Goal: Complete application form: Complete application form

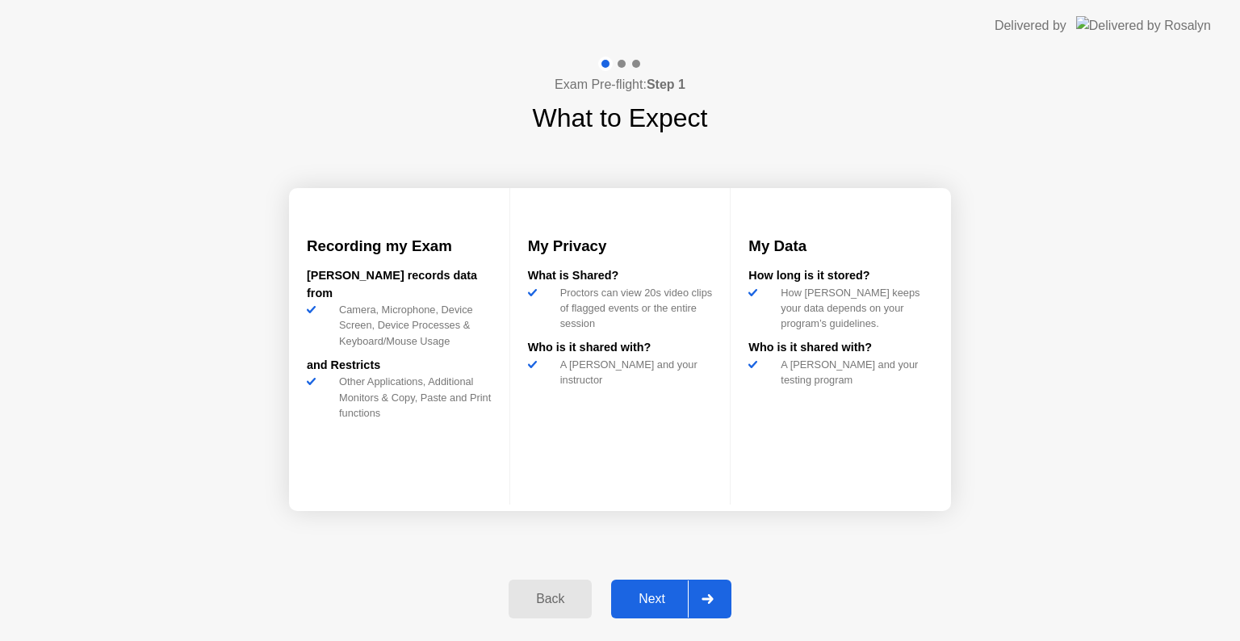
click at [629, 597] on div "Next" at bounding box center [652, 599] width 72 height 15
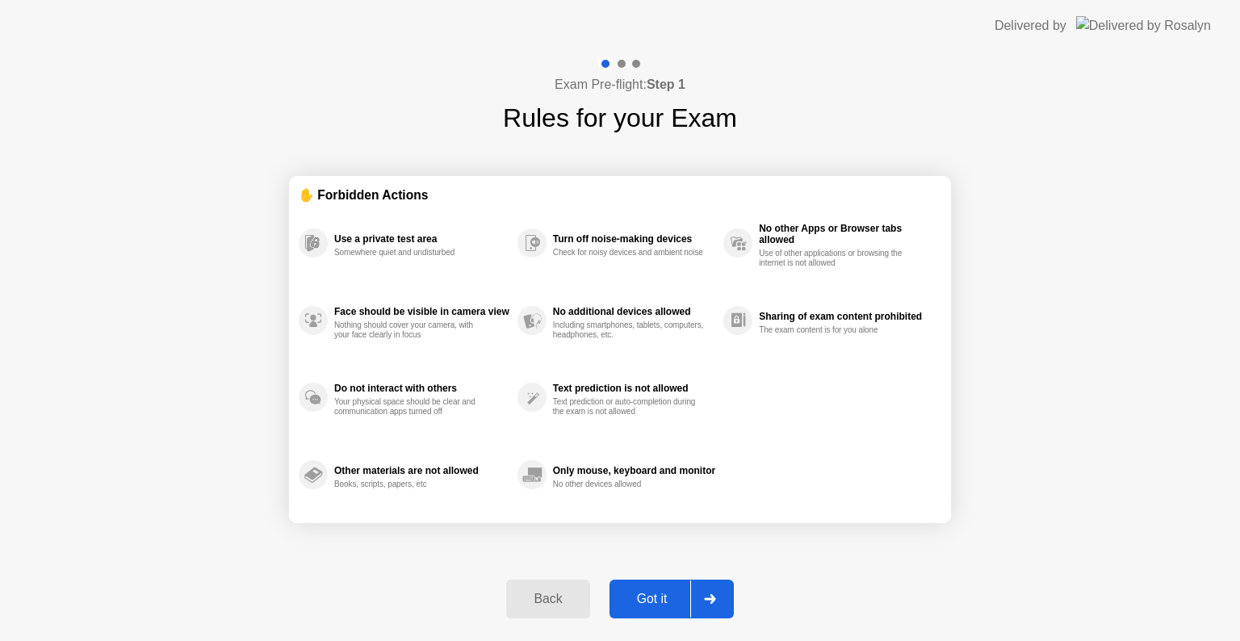
click at [659, 597] on div "Got it" at bounding box center [652, 599] width 76 height 15
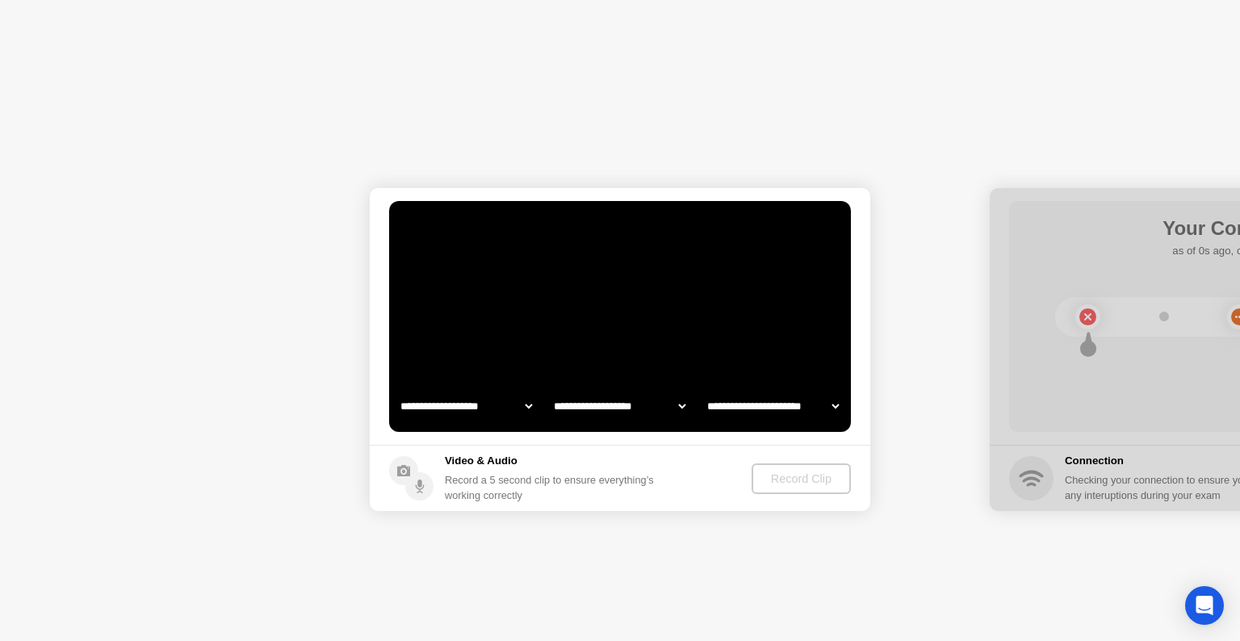
select select "**********"
select select "*******"
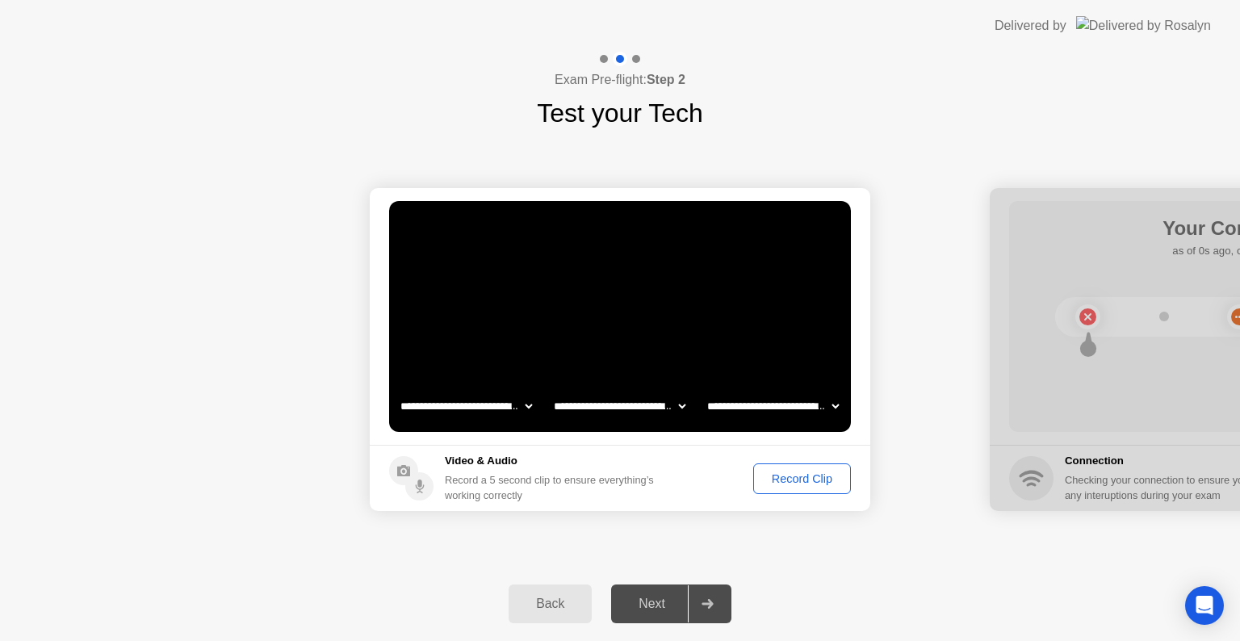
click at [780, 472] on div "Record Clip" at bounding box center [802, 478] width 86 height 13
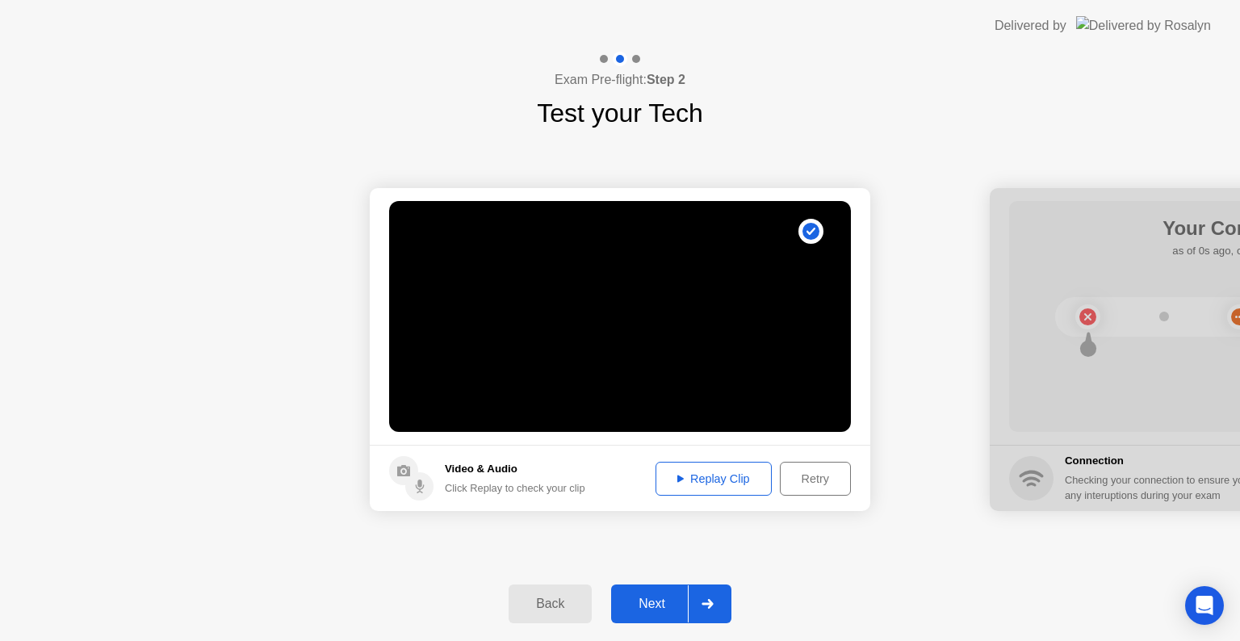
click at [713, 475] on div "Replay Clip" at bounding box center [713, 478] width 105 height 13
click at [664, 600] on div "Next" at bounding box center [652, 603] width 72 height 15
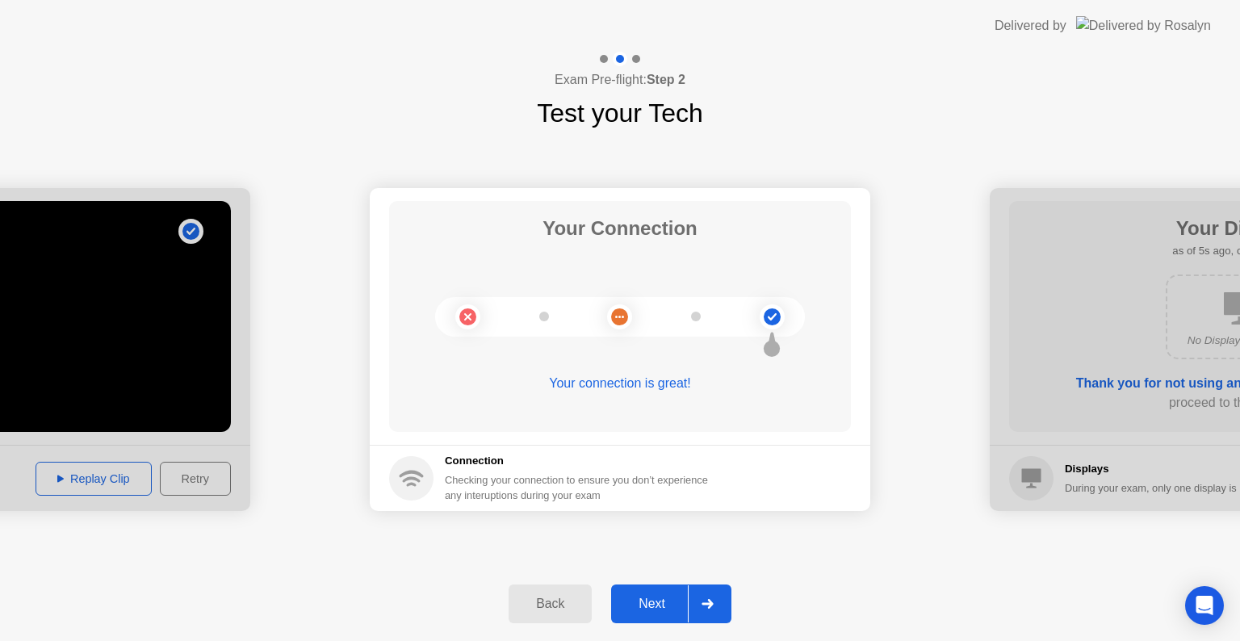
click at [646, 596] on div "Next" at bounding box center [652, 603] width 72 height 15
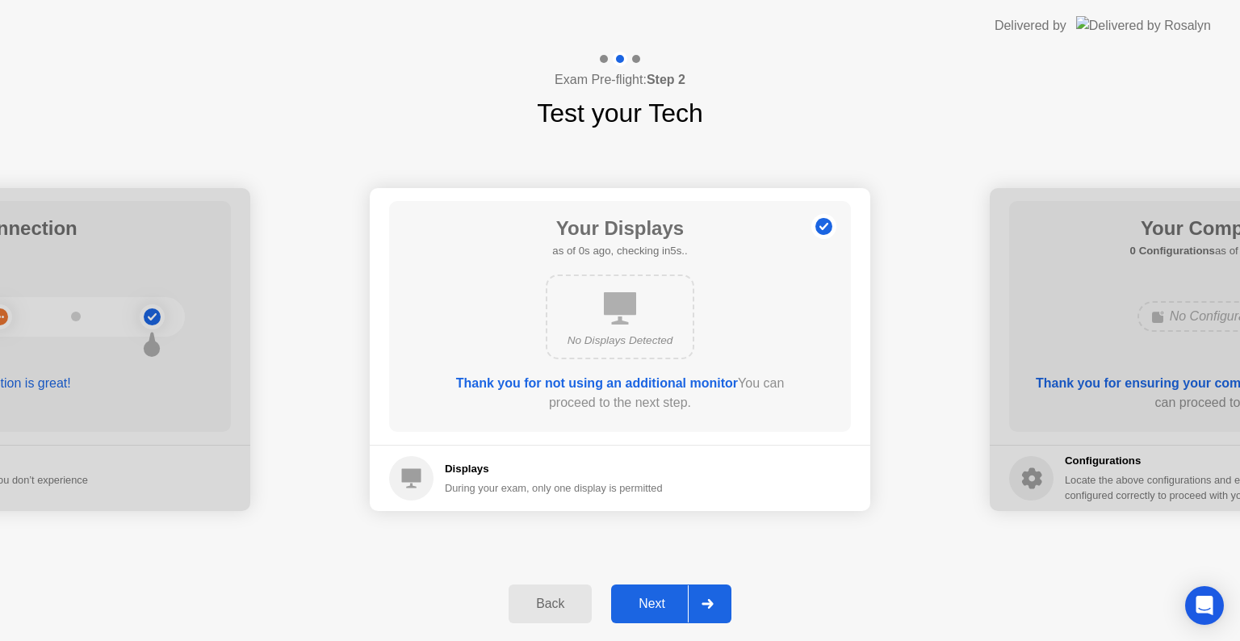
click at [657, 607] on div "Next" at bounding box center [652, 603] width 72 height 15
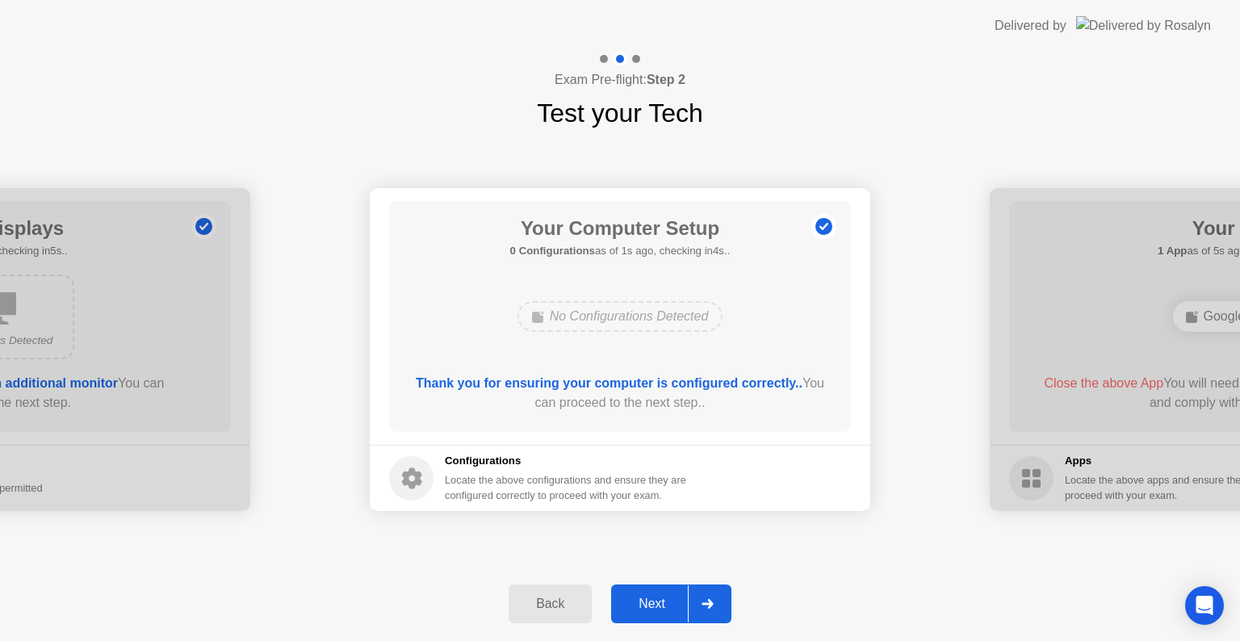
click at [659, 597] on div "Next" at bounding box center [652, 603] width 72 height 15
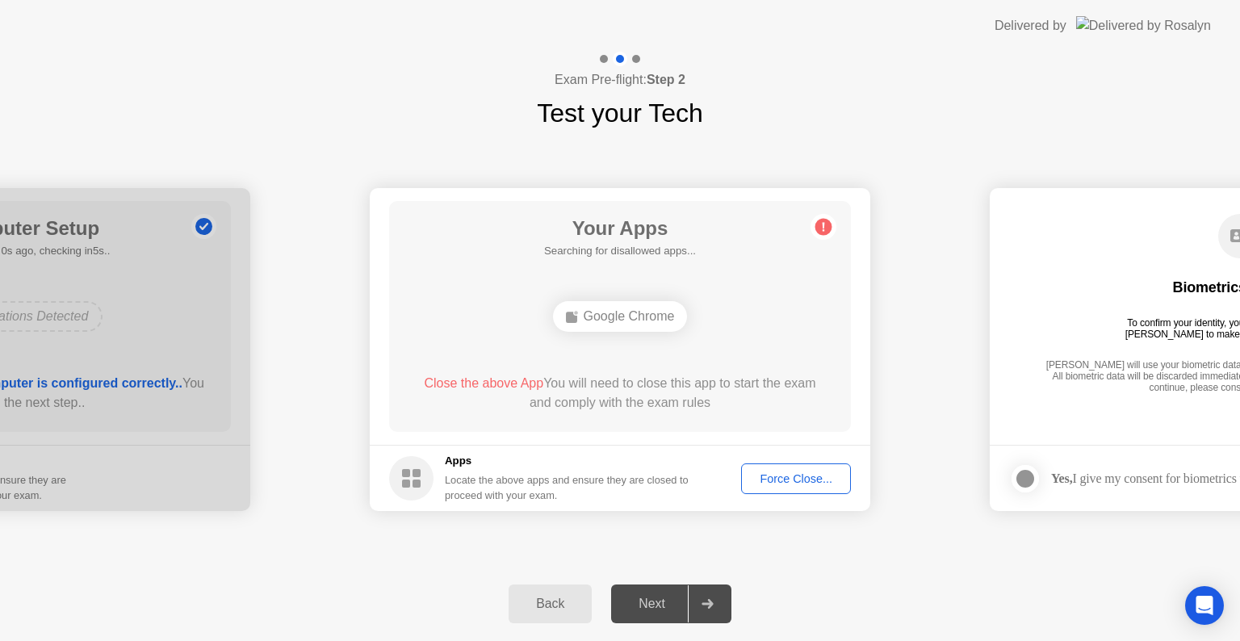
click at [807, 473] on div "Force Close..." at bounding box center [796, 478] width 98 height 13
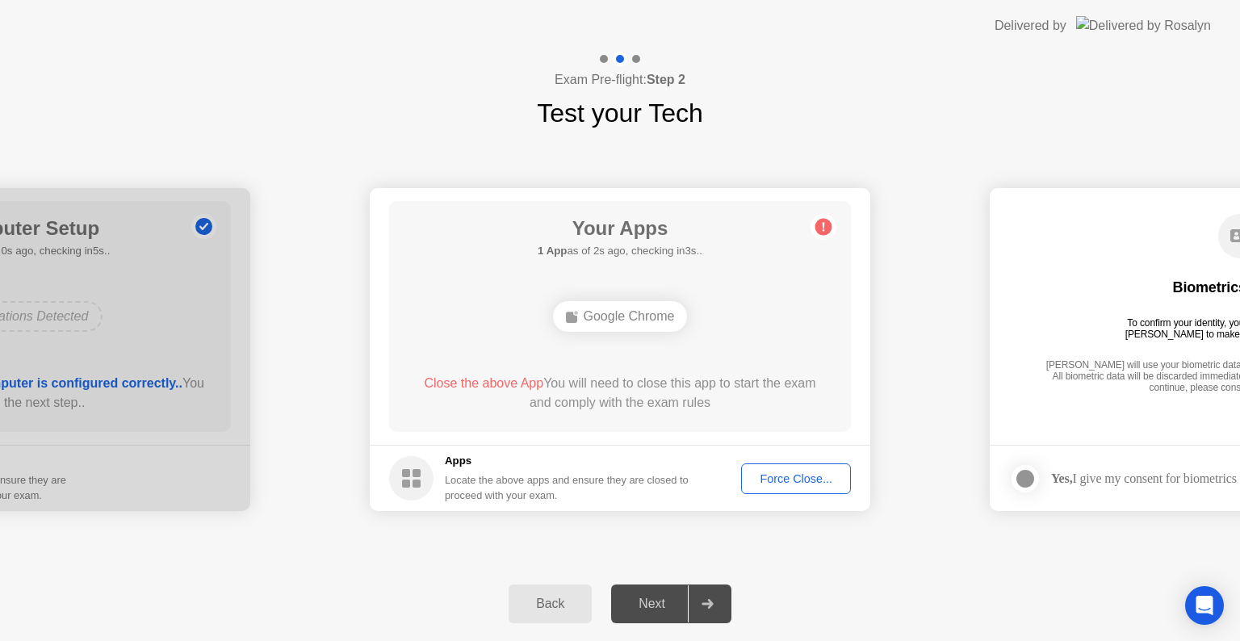
click at [788, 479] on div "Force Close..." at bounding box center [796, 478] width 98 height 13
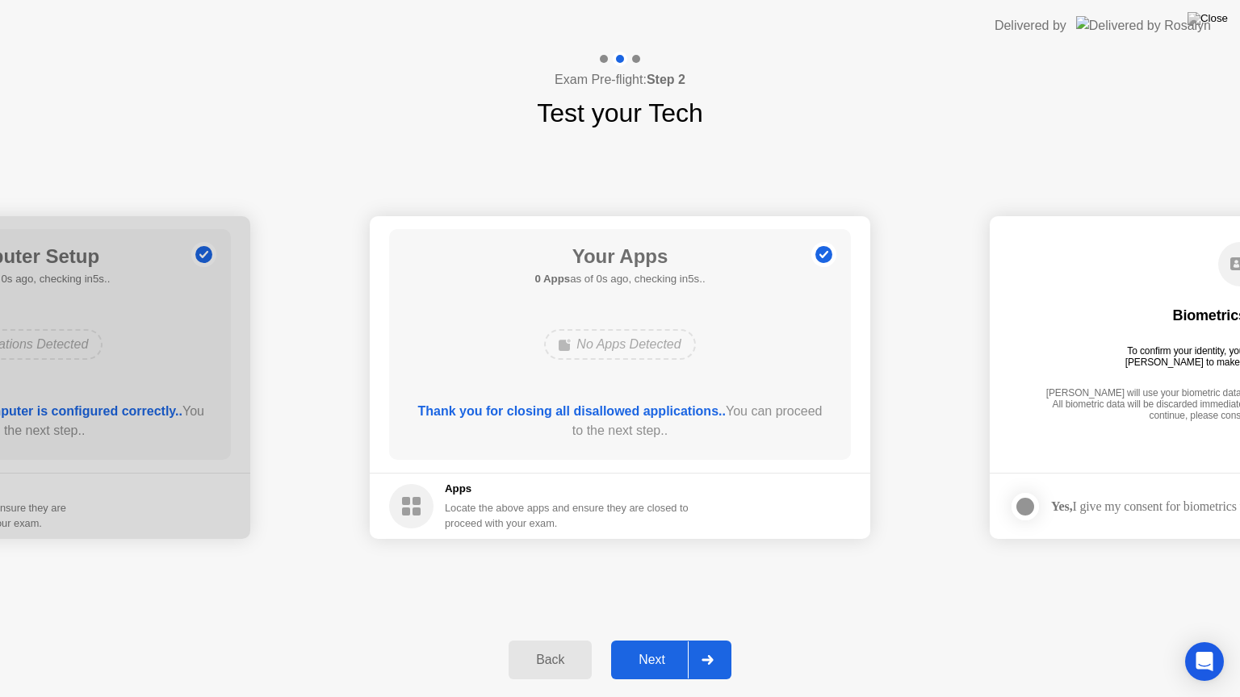
click at [673, 634] on div "Back Next" at bounding box center [620, 660] width 1240 height 74
click at [663, 640] on div "Next" at bounding box center [652, 660] width 72 height 15
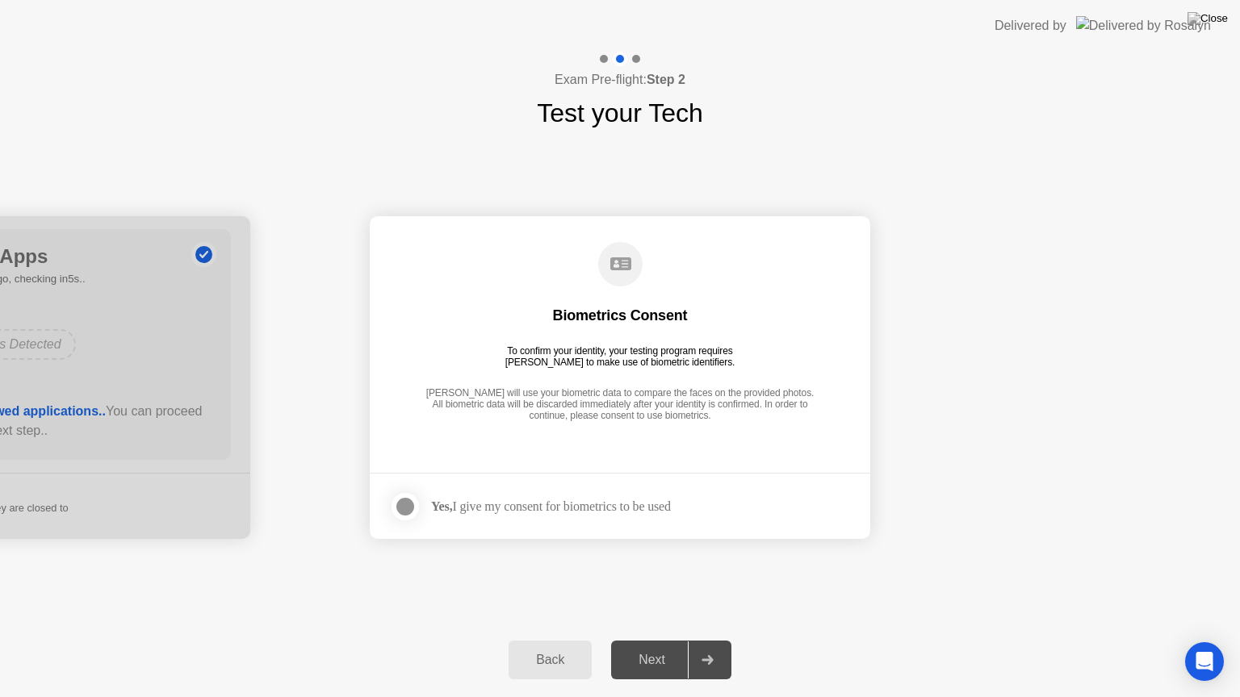
click at [504, 504] on div "Yes, I give my consent for biometrics to be used" at bounding box center [551, 506] width 240 height 15
click at [405, 500] on div at bounding box center [404, 506] width 19 height 19
click at [668, 640] on div "Next" at bounding box center [652, 660] width 72 height 15
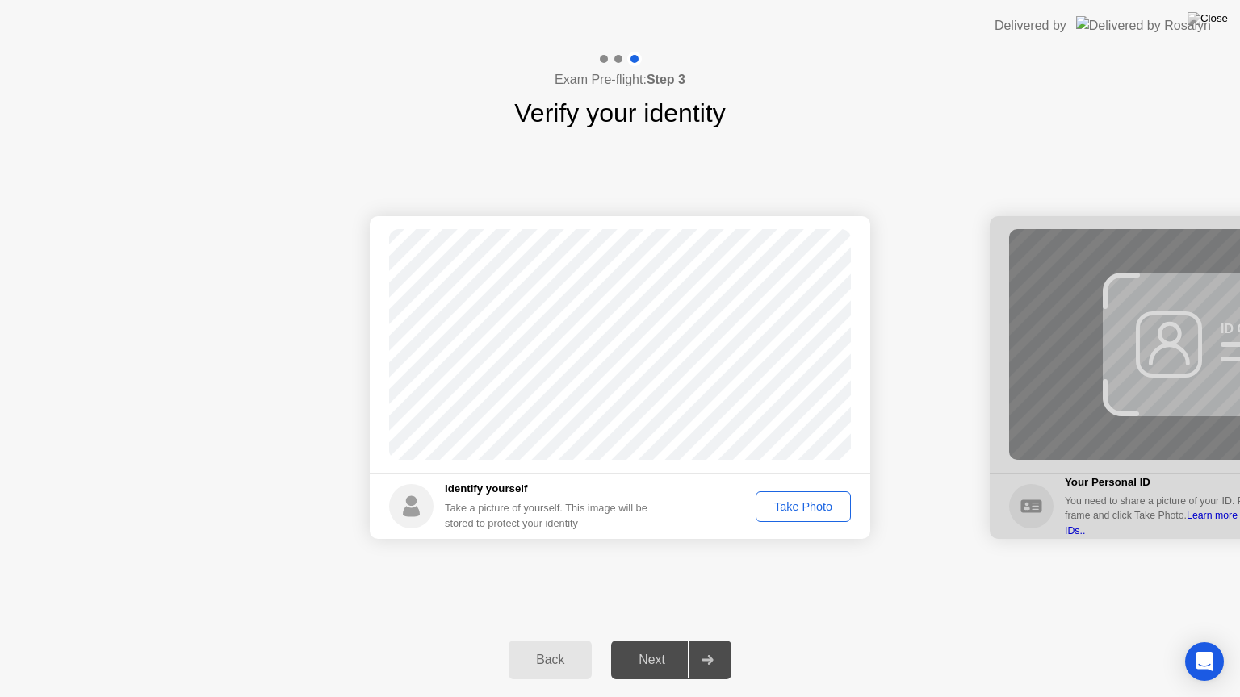
click at [801, 504] on div "Take Photo" at bounding box center [803, 506] width 84 height 13
click at [655, 640] on div "Next" at bounding box center [652, 660] width 72 height 15
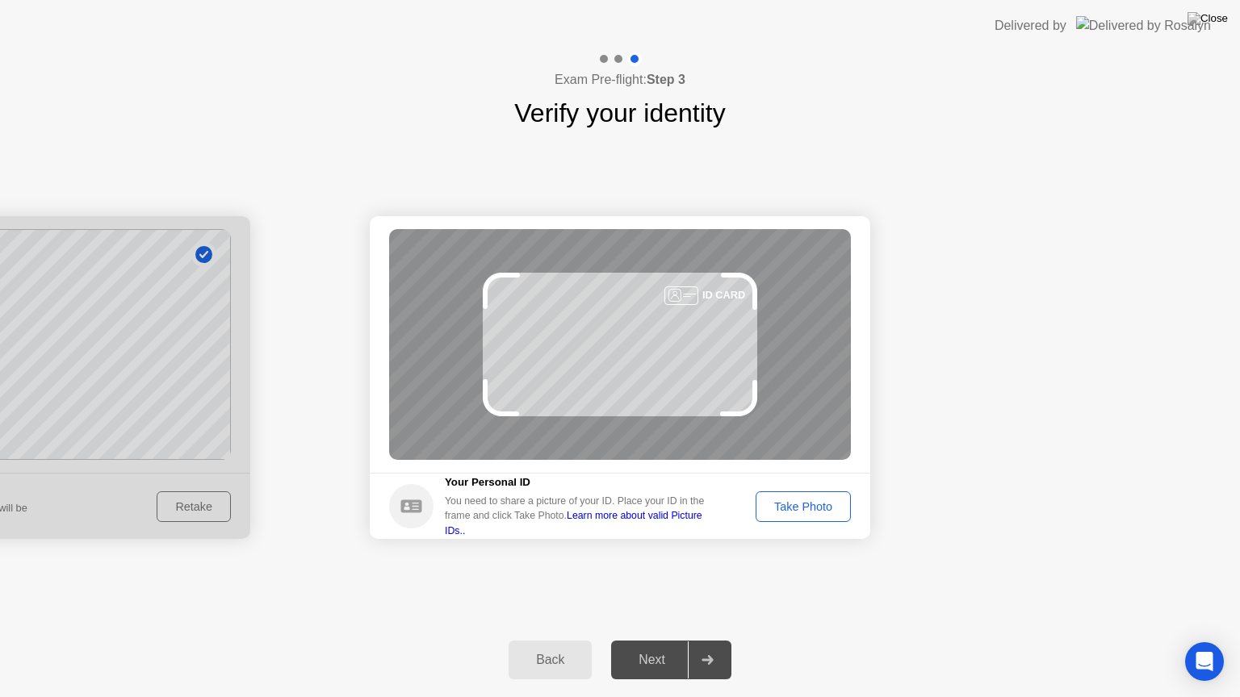
click at [797, 508] on div "Take Photo" at bounding box center [803, 506] width 84 height 13
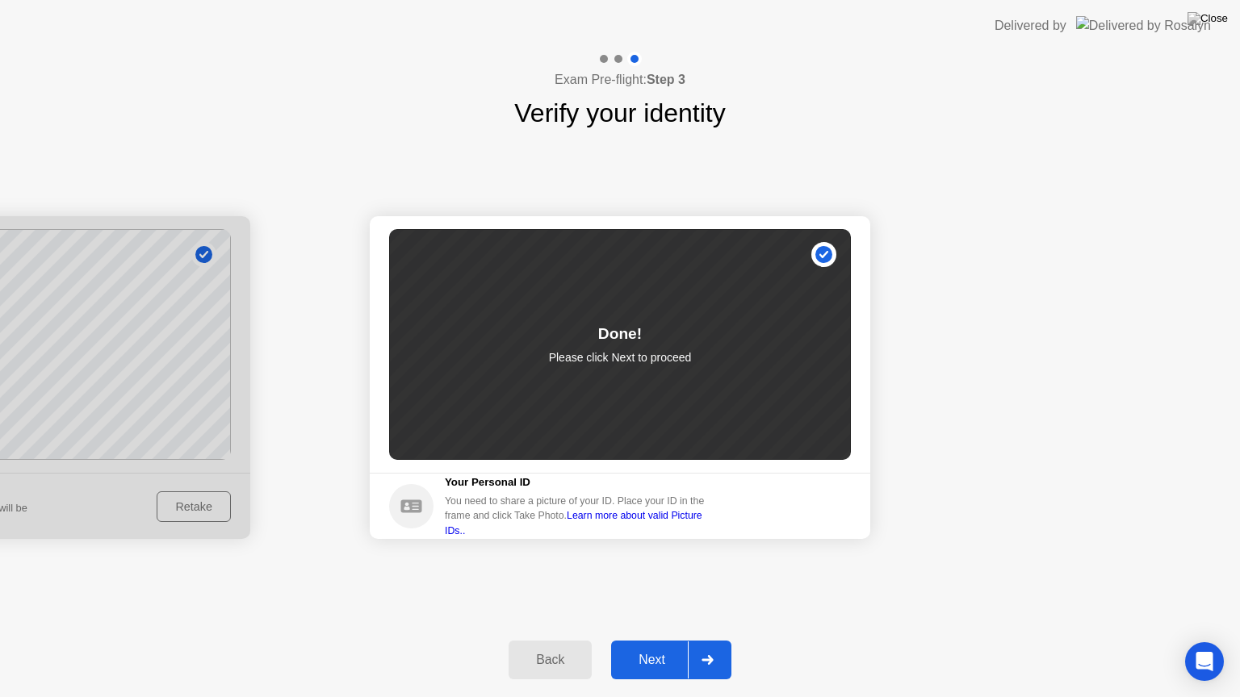
click at [659, 640] on div "Next" at bounding box center [652, 660] width 72 height 15
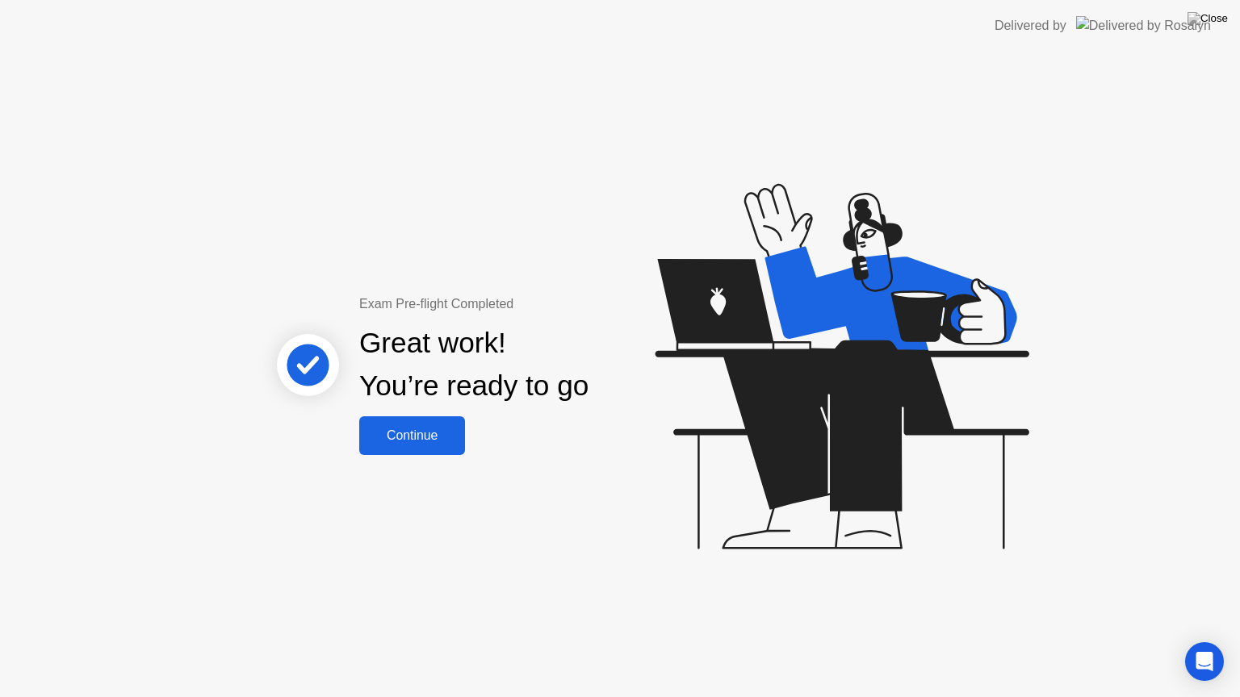
click at [416, 441] on div "Continue" at bounding box center [412, 436] width 96 height 15
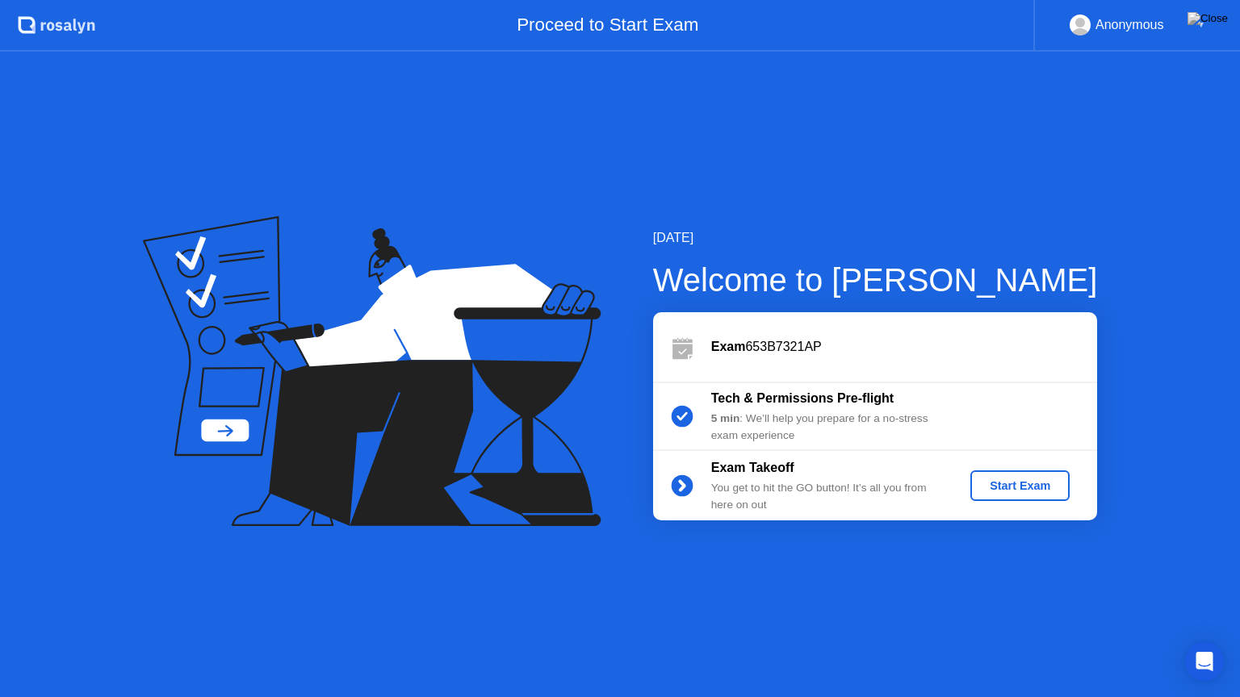
click at [1008, 476] on button "Start Exam" at bounding box center [1019, 486] width 99 height 31
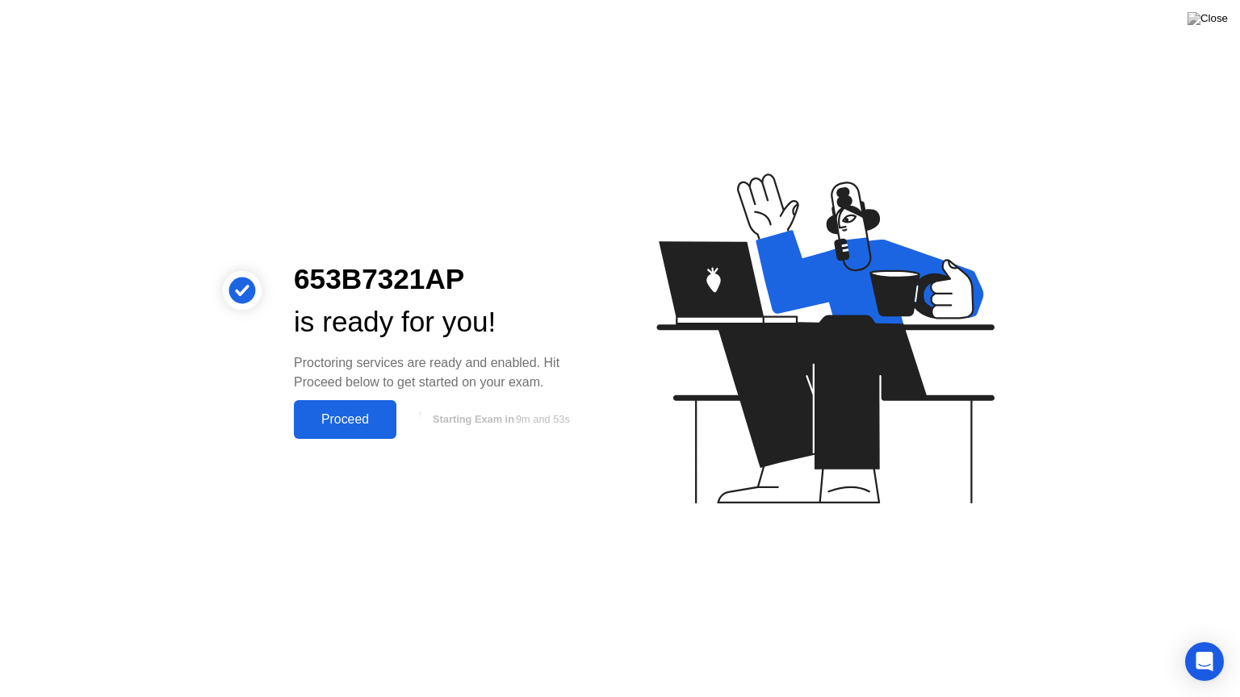
click at [320, 407] on button "Proceed" at bounding box center [345, 419] width 103 height 39
